Goal: Register for event/course

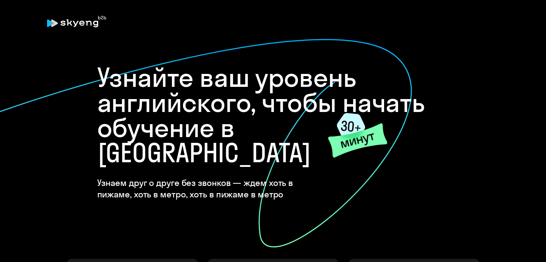
scroll to position [256, 0]
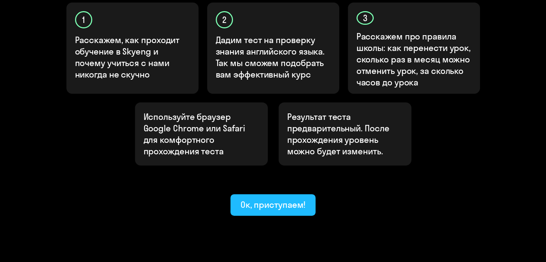
click at [270, 199] on div "Ок, приступаем!" at bounding box center [272, 204] width 65 height 11
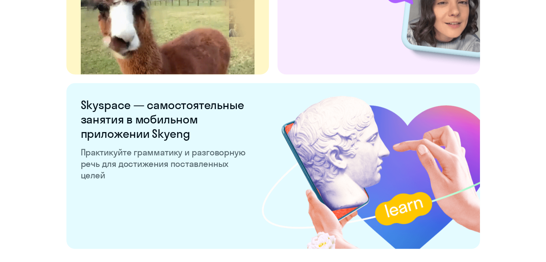
scroll to position [1401, 0]
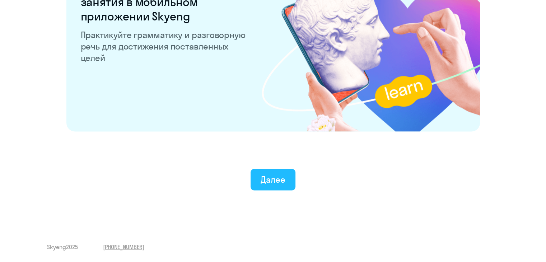
click at [272, 183] on div "Далее" at bounding box center [273, 179] width 25 height 11
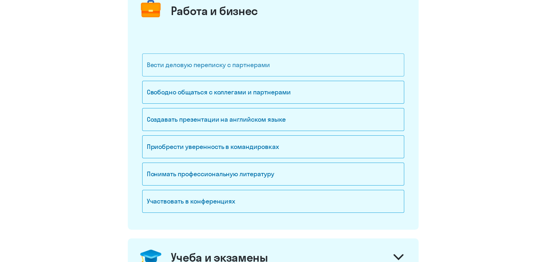
scroll to position [103, 0]
click at [248, 94] on div "Свободно общаться с коллегами и партнерами" at bounding box center [273, 92] width 262 height 23
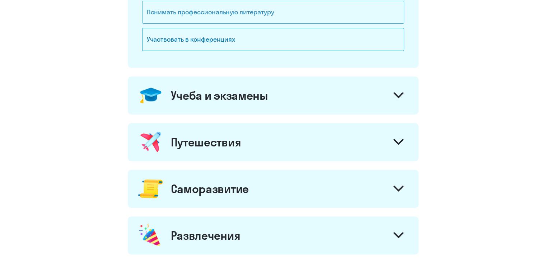
scroll to position [422, 0]
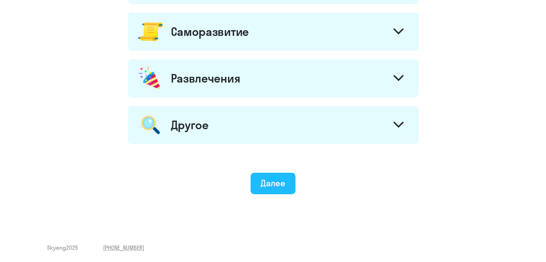
click at [266, 177] on div "Далее" at bounding box center [273, 182] width 25 height 11
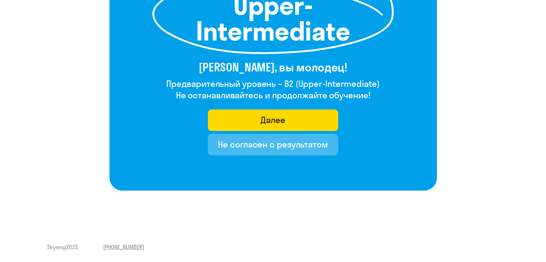
scroll to position [131, 0]
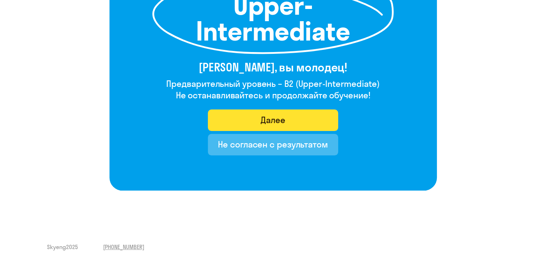
click at [274, 120] on div "Далее" at bounding box center [273, 119] width 25 height 11
